Goal: Transaction & Acquisition: Book appointment/travel/reservation

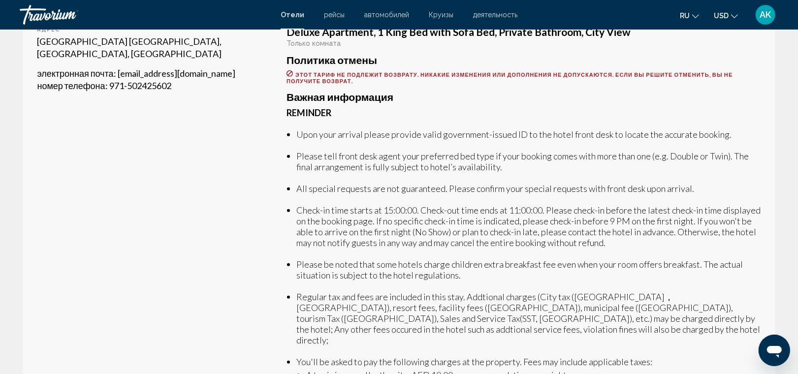
click at [469, 183] on li "All special requests are not guaranteed. Please confirm your special requests w…" at bounding box center [528, 188] width 464 height 11
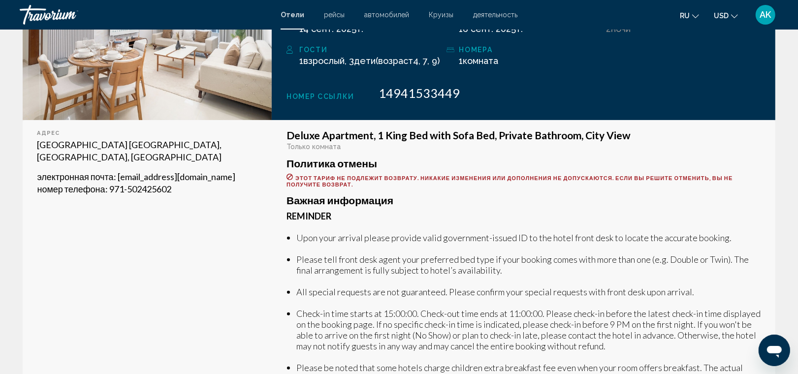
scroll to position [248, 0]
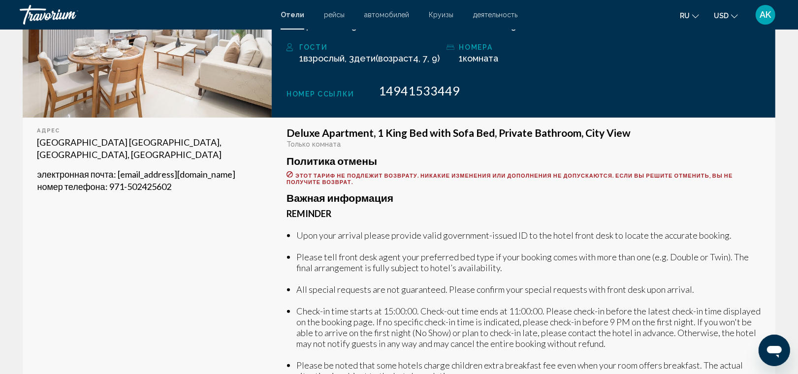
click at [116, 169] on span ": [EMAIL_ADDRESS][DOMAIN_NAME]" at bounding box center [175, 174] width 122 height 11
click at [119, 169] on span ": [EMAIL_ADDRESS][DOMAIN_NAME]" at bounding box center [175, 174] width 122 height 11
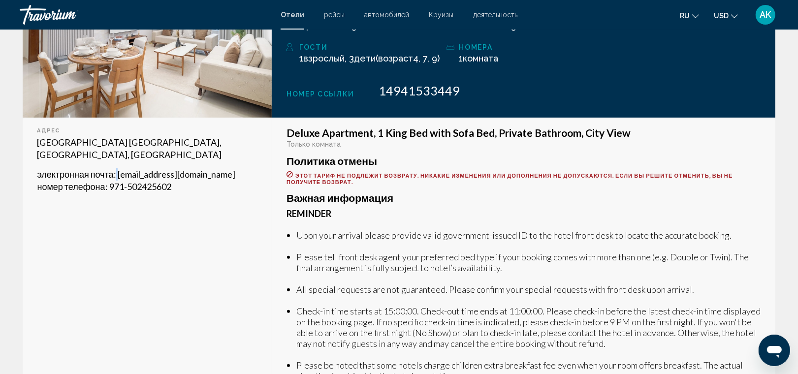
click at [119, 169] on span ": [EMAIL_ADDRESS][DOMAIN_NAME]" at bounding box center [175, 174] width 122 height 11
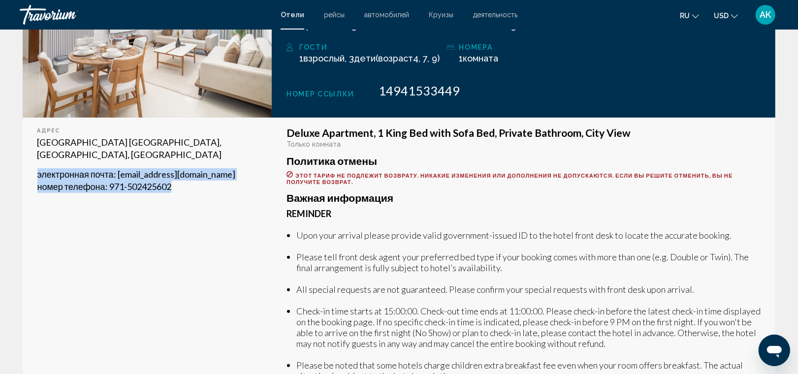
copy div "электронная почта : [EMAIL_ADDRESS][DOMAIN_NAME] номер телефона : 971-502425602"
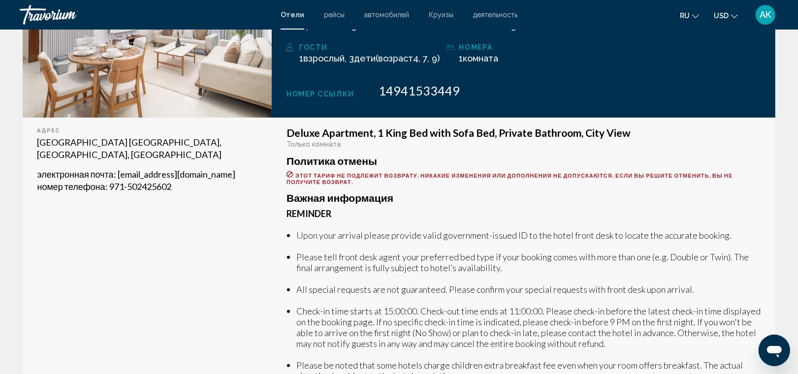
click at [738, 178] on div "Deluxe Apartment, 1 King Bed with Sofa Bed, Private Bathroom, City View Только …" at bounding box center [523, 363] width 474 height 473
click at [38, 136] on p "[GEOGRAPHIC_DATA] [GEOGRAPHIC_DATA], [GEOGRAPHIC_DATA], [GEOGRAPHIC_DATA]" at bounding box center [147, 148] width 220 height 25
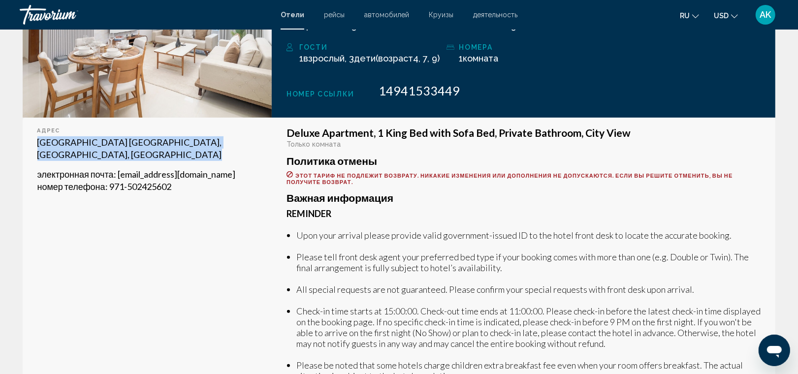
copy p "[GEOGRAPHIC_DATA] [GEOGRAPHIC_DATA], [GEOGRAPHIC_DATA], [GEOGRAPHIC_DATA]"
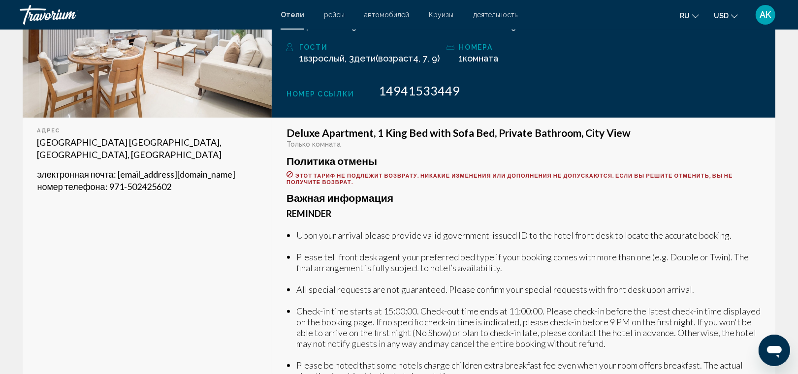
click at [704, 230] on li "Upon your arrival please provide valid government-issued ID to the hotel front …" at bounding box center [528, 235] width 464 height 11
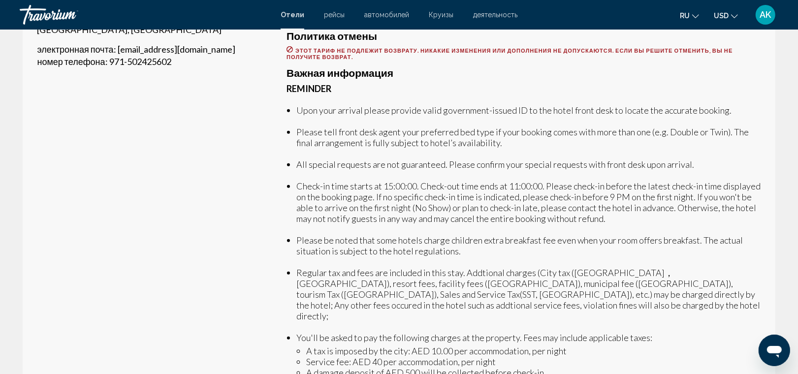
scroll to position [377, 0]
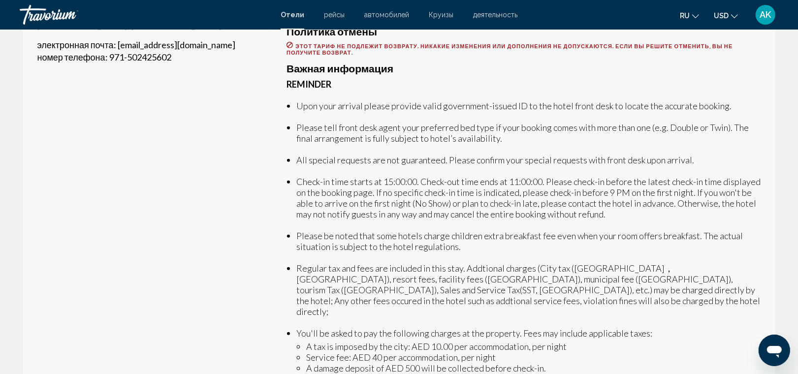
click at [298, 100] on li "Upon your arrival please provide valid government-issued ID to the hotel front …" at bounding box center [528, 105] width 464 height 11
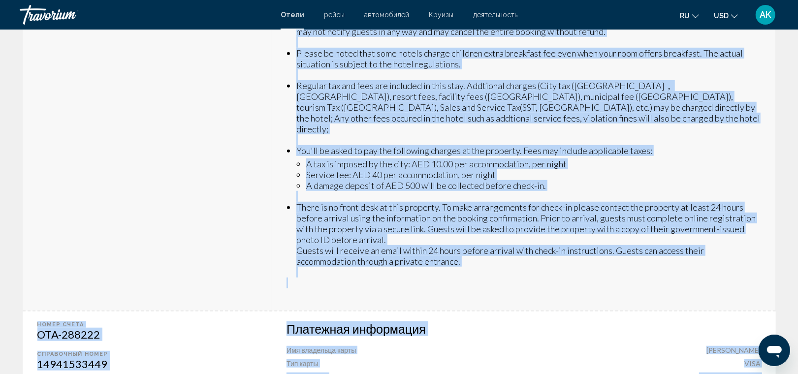
scroll to position [599, 0]
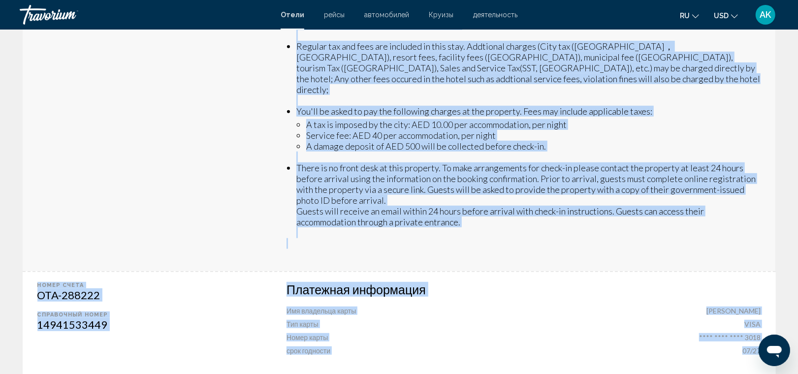
copy div "Lore ipsu dolorsi ametco adipisc elits doeiusmodt-incidi UT la etd magna aliqu …"
click at [506, 141] on li "A damage deposit of AED 500 will be collected before check-in." at bounding box center [533, 146] width 454 height 11
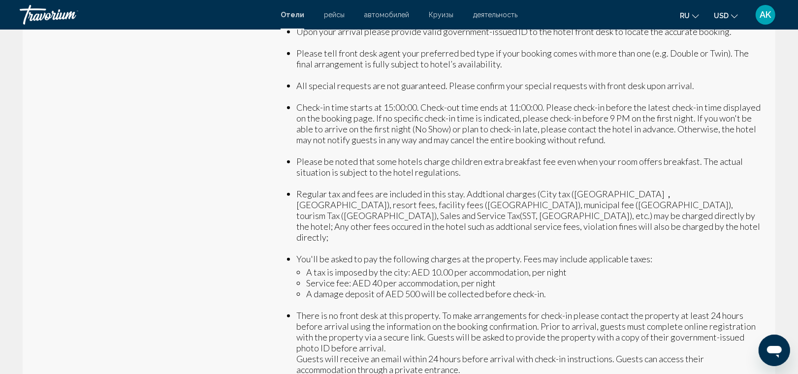
scroll to position [448, 0]
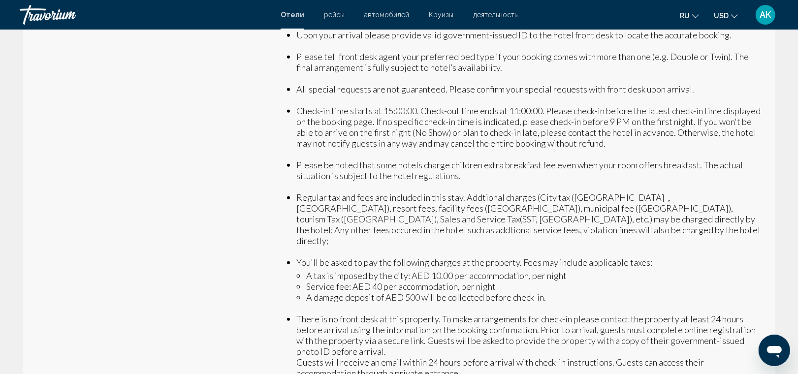
click at [491, 170] on li "Please be noted that some hotels charge children extra breakfast fee even when …" at bounding box center [528, 170] width 464 height 22
click at [296, 192] on li "Regular tax and fees are included in this stay. Addtional charges (City tax ([G…" at bounding box center [528, 219] width 464 height 54
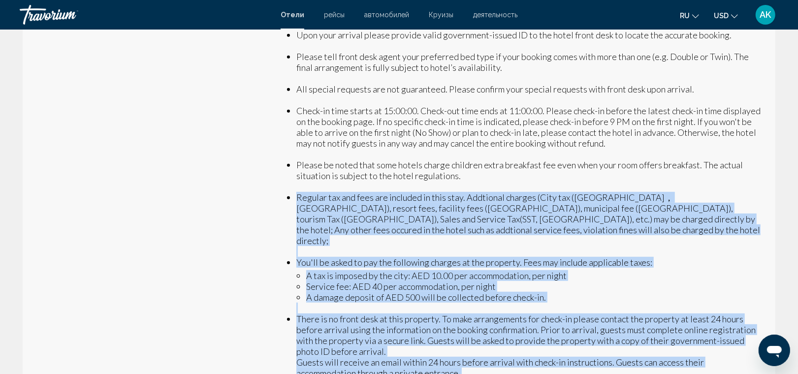
scroll to position [493, 0]
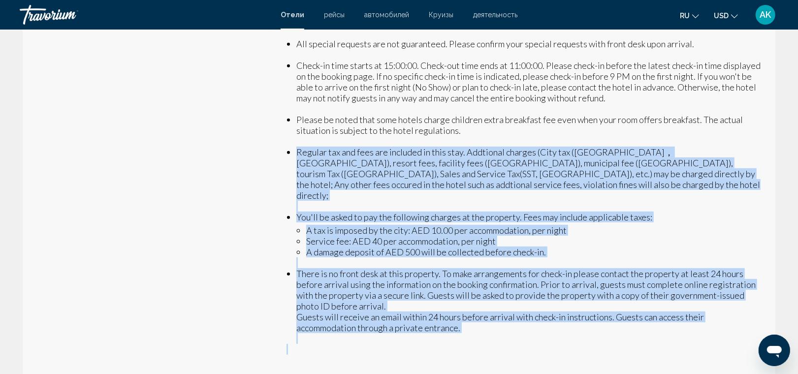
copy div "Loremip dol sit amet con adipisci el sedd eius. Temporinc utlabor (Etdo mag (Al…"
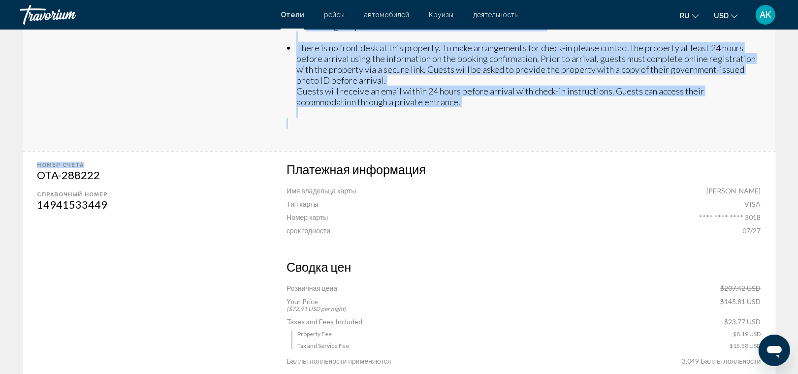
scroll to position [739, 0]
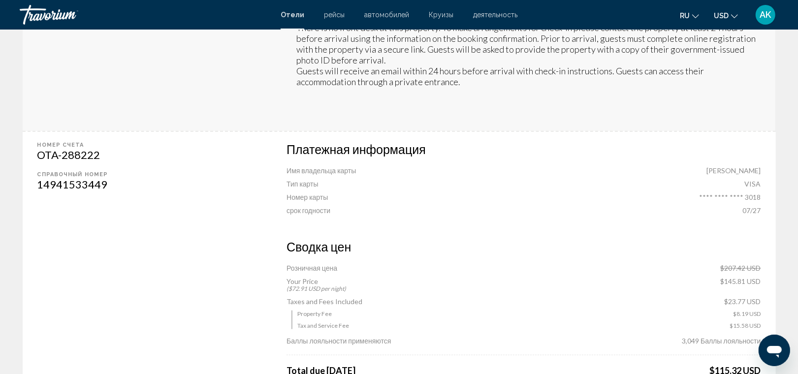
click at [470, 181] on div "Платежная информация Имя владельца карты [PERSON_NAME] Тип карты VISA Номер кар…" at bounding box center [523, 178] width 474 height 73
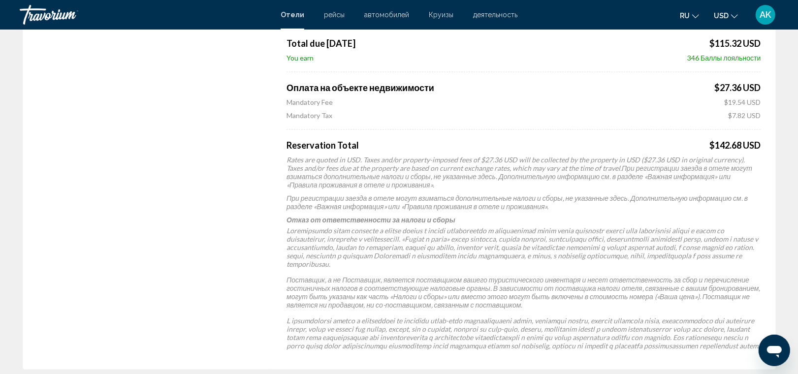
scroll to position [1061, 0]
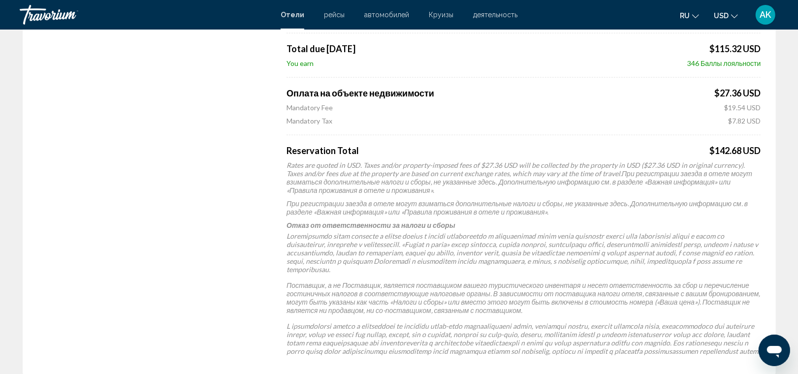
click at [288, 161] on span "Rates are quoted in USD. Taxes and/or property-imposed fees of $27.36 USD will …" at bounding box center [515, 169] width 458 height 17
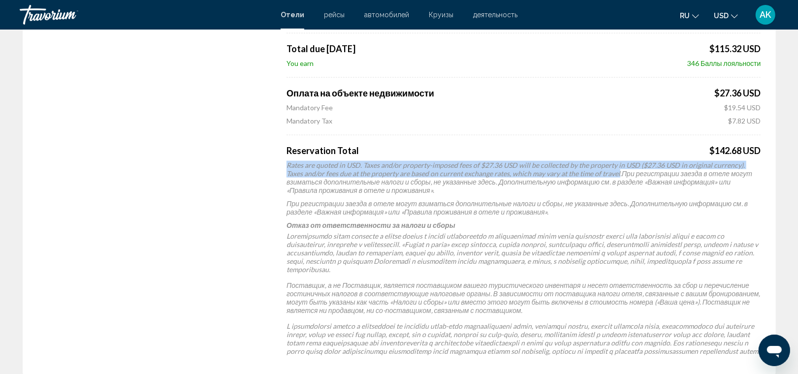
copy span "Rates are quoted in USD. Taxes and/or property-imposed fees of $27.36 USD will …"
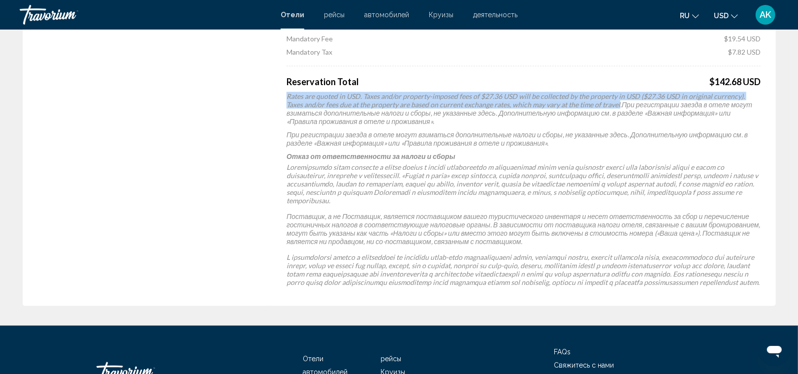
scroll to position [1160, 0]
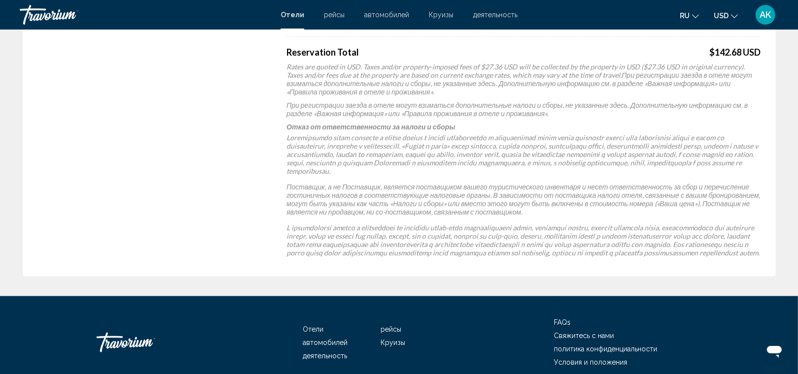
click at [651, 73] on div "Rates are quoted in USD. Taxes and/or property-imposed fees of $27.36 USD will …" at bounding box center [523, 79] width 474 height 33
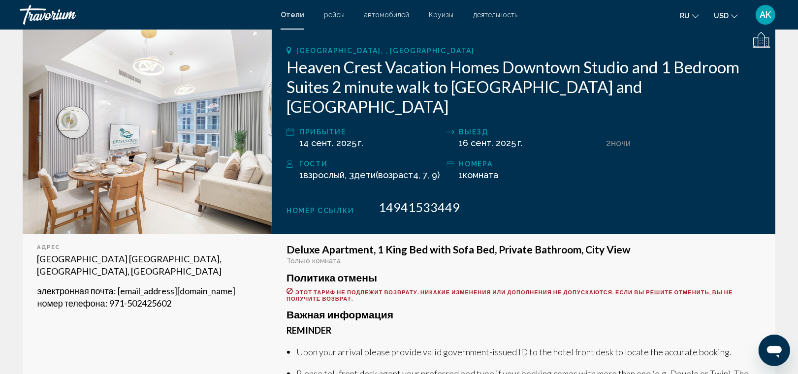
scroll to position [134, 0]
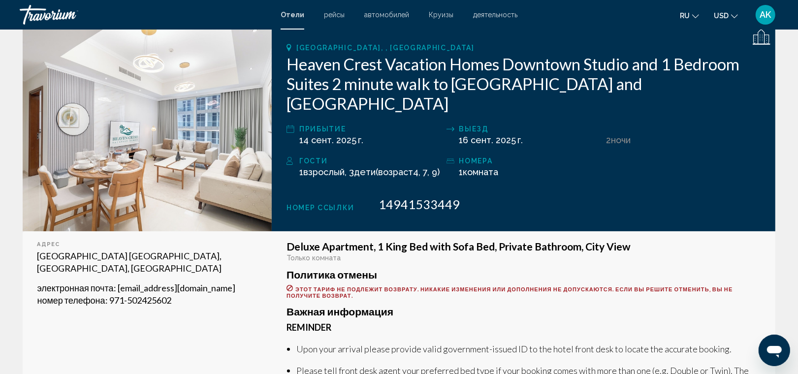
click at [763, 15] on span "AK" at bounding box center [765, 15] width 11 height 10
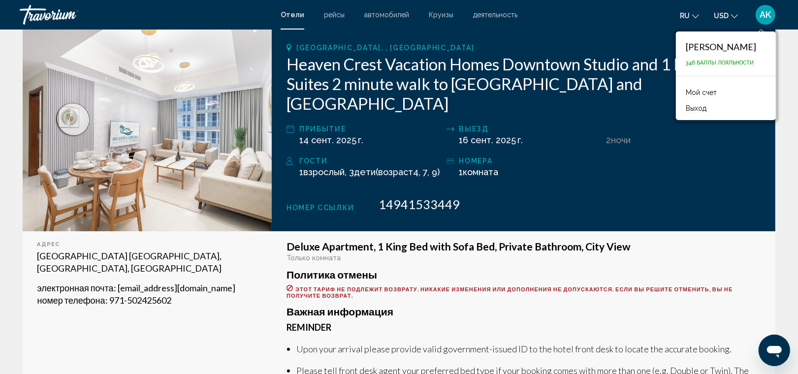
click at [701, 87] on link "Мой счет" at bounding box center [701, 92] width 41 height 13
